Goal: Transaction & Acquisition: Purchase product/service

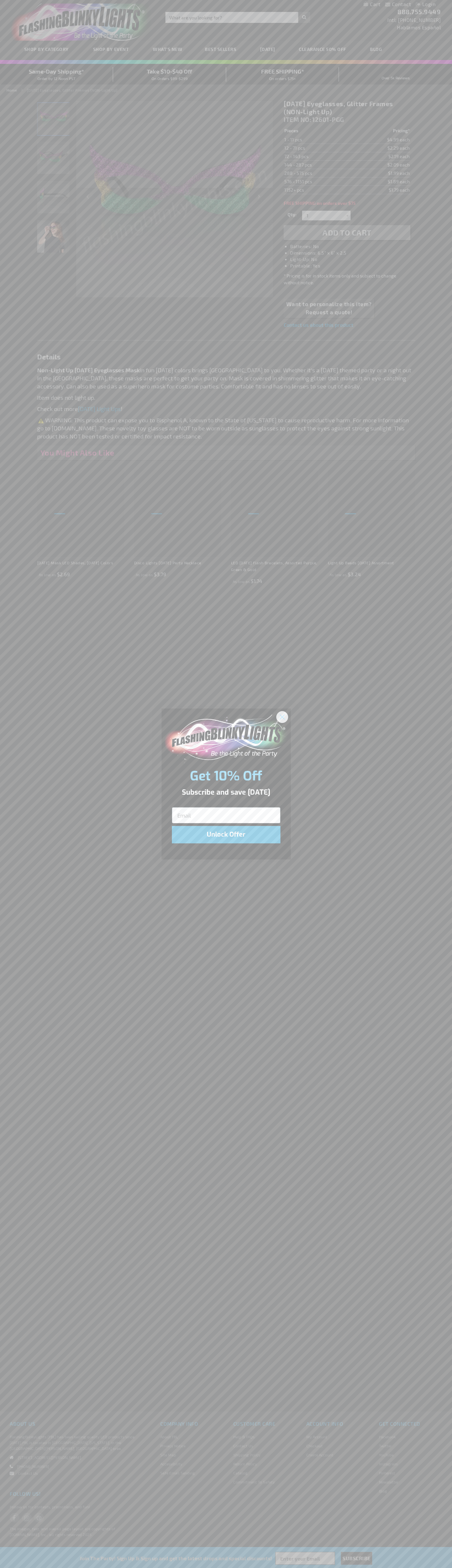
click at [282, 716] on icon "Close dialog" at bounding box center [281, 716] width 4 height 4
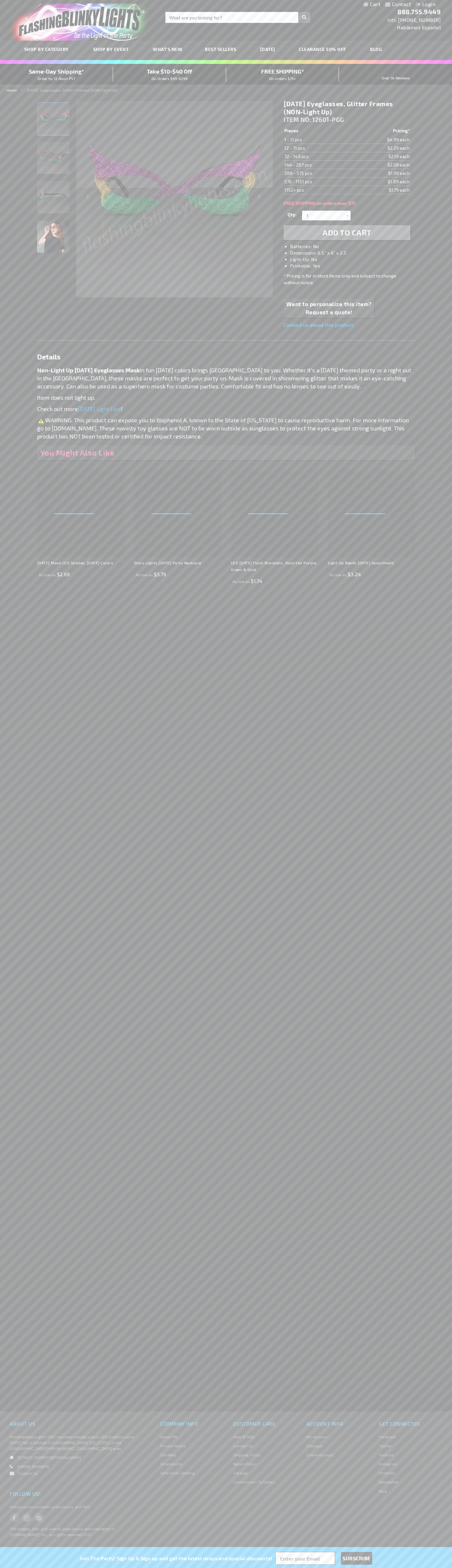
click at [347, 233] on span "Add to Cart" at bounding box center [347, 232] width 49 height 9
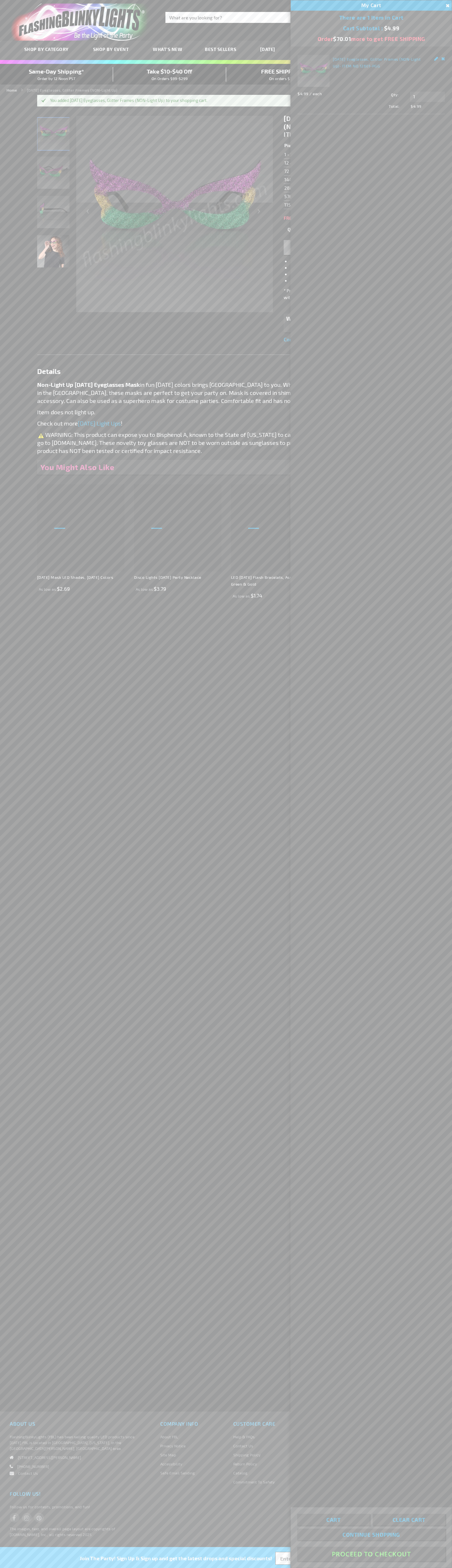
click at [371, 1554] on button "Proceed To Checkout" at bounding box center [371, 1554] width 148 height 15
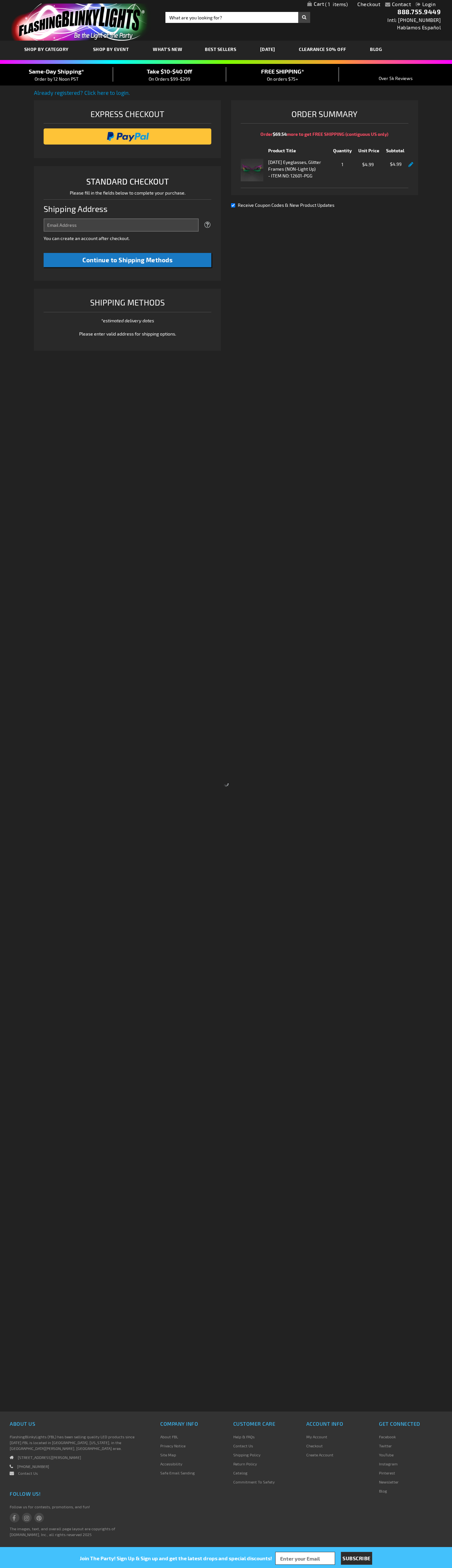
select select "US"
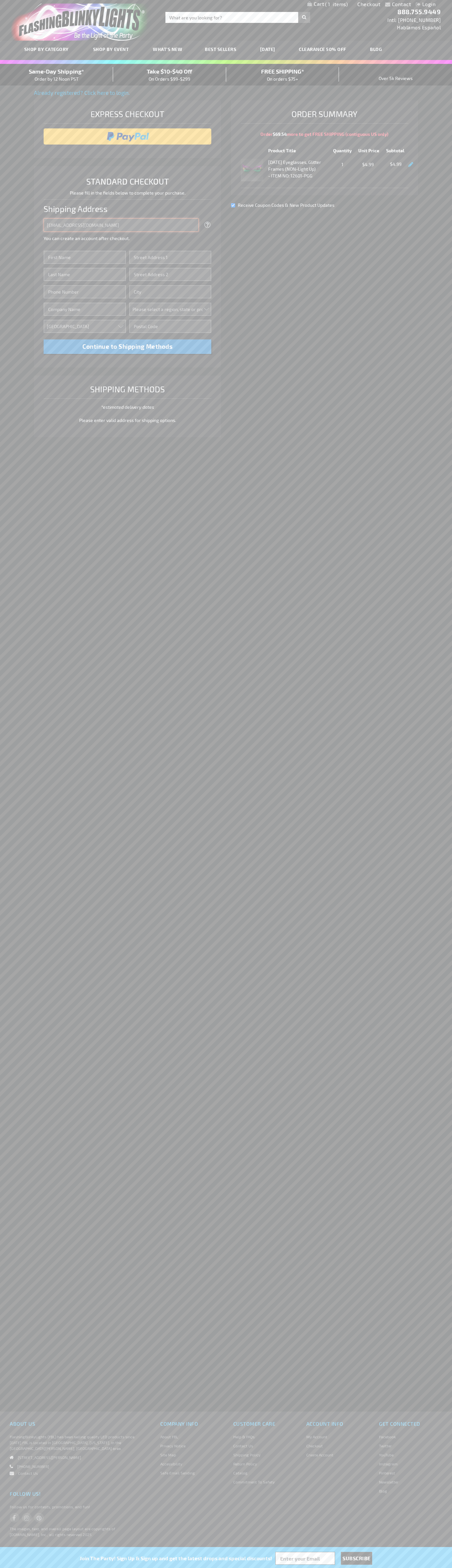
type input "johnsmith005@storebotmail.joonix.net"
type input "John"
type input "651 N. 34th Str."
type input "First floor"
type input "seattle"
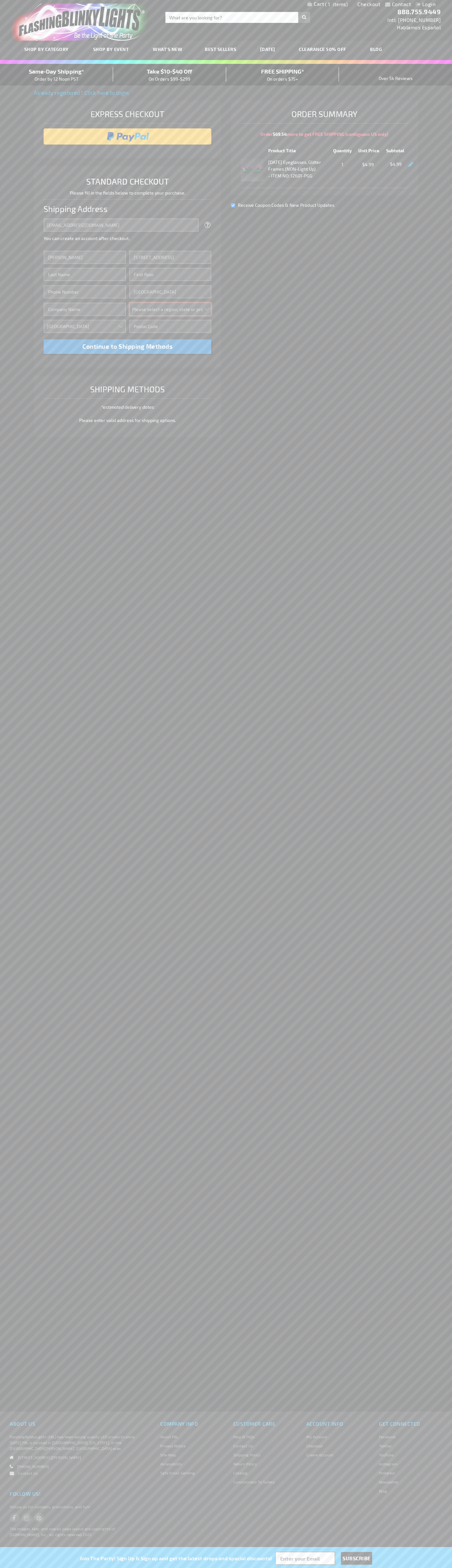
select select "62"
type input "98103"
type input "Smith"
type input "6502530000"
type input "John Smith"
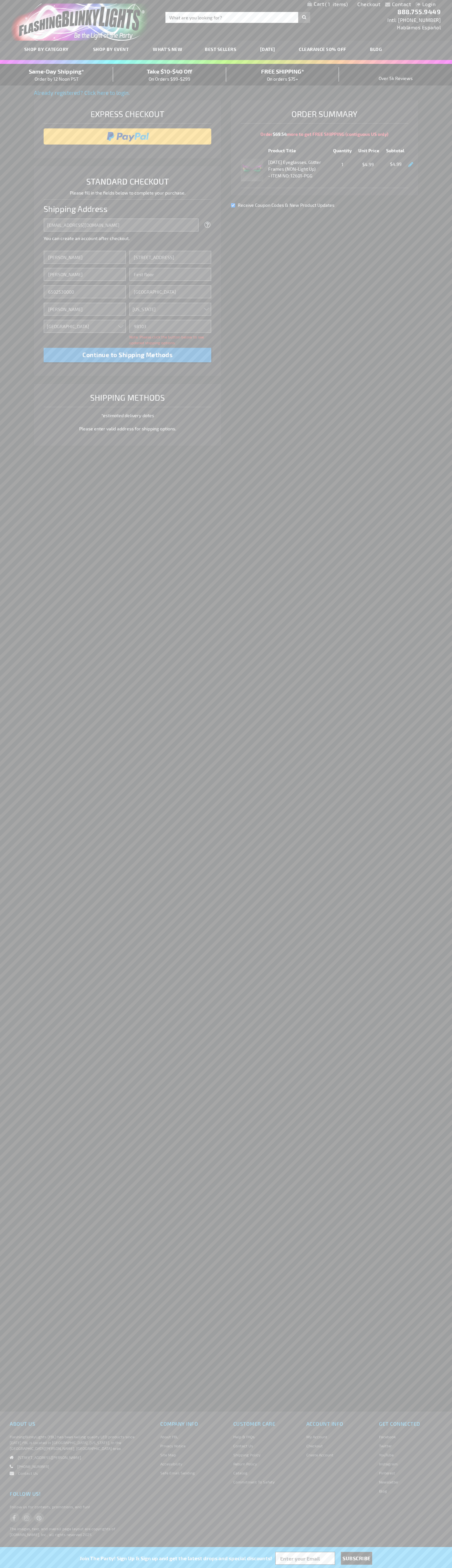
click at [57, 75] on div "Same-Day Shipping* Order by 12 Noon PST" at bounding box center [57, 74] width 113 height 15
click at [127, 136] on input "image" at bounding box center [127, 136] width 161 height 13
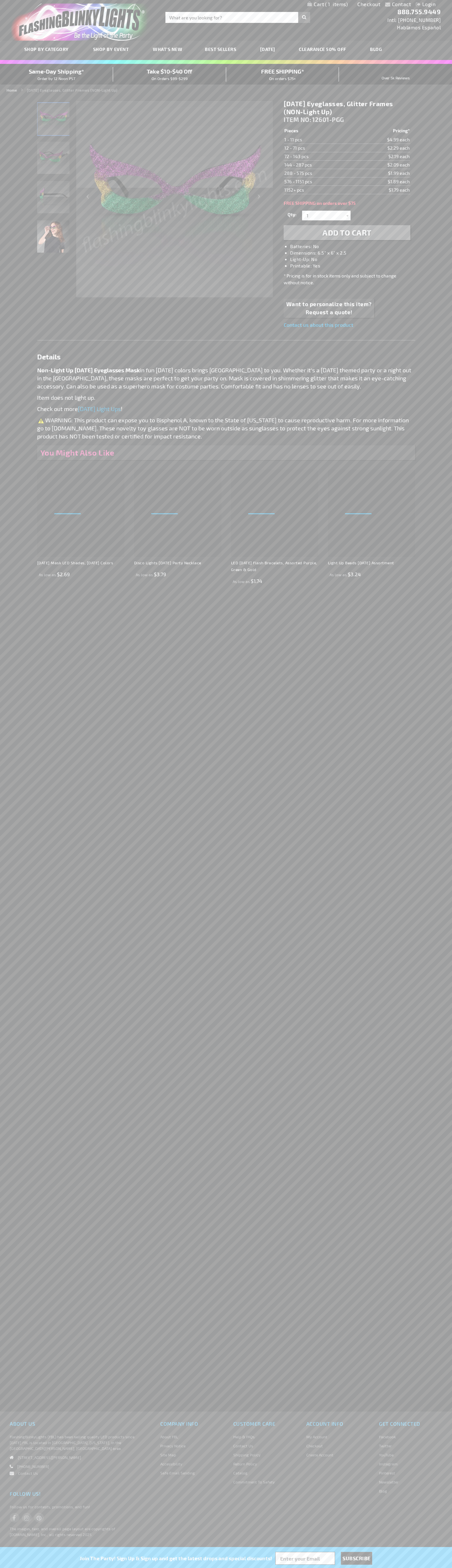
click at [327, 4] on span "1" at bounding box center [336, 4] width 23 height 6
